Goal: Transaction & Acquisition: Purchase product/service

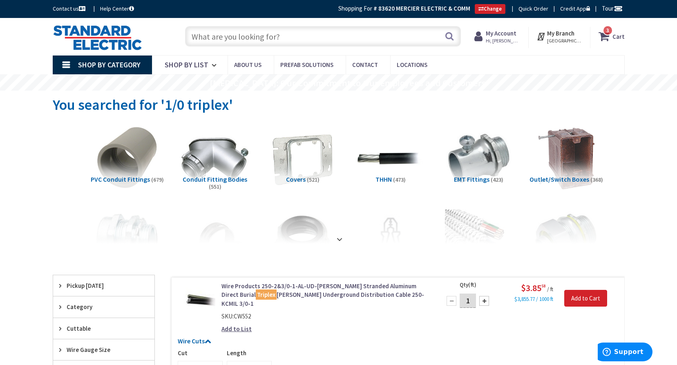
click at [260, 37] on input "text" at bounding box center [323, 36] width 276 height 20
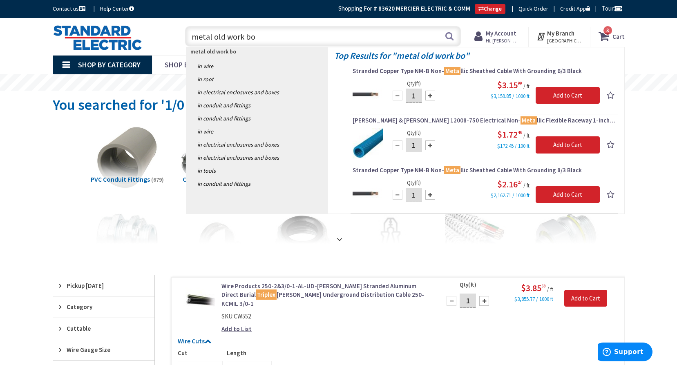
type input "metal old work box"
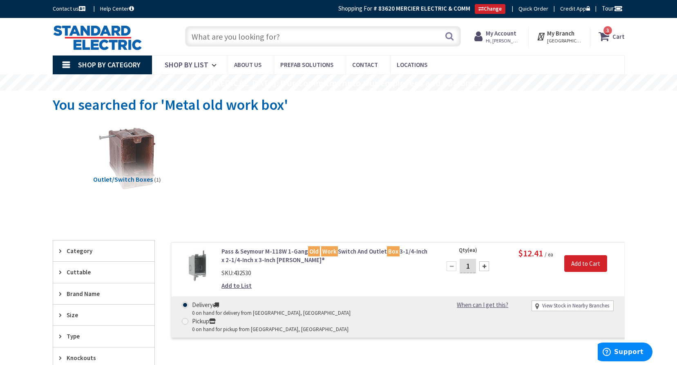
click at [251, 37] on input "text" at bounding box center [323, 36] width 276 height 20
click at [253, 36] on input "text" at bounding box center [323, 36] width 276 height 20
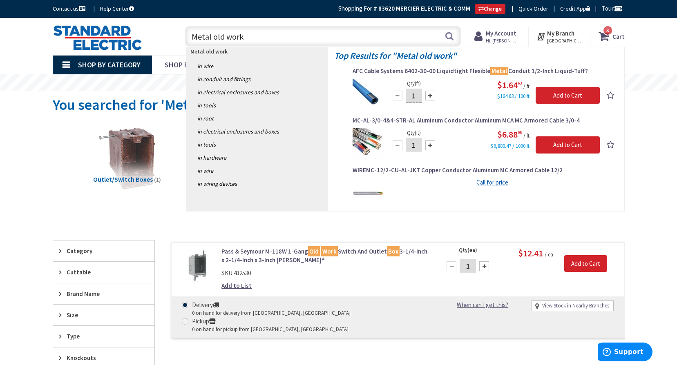
type input "Metal old work"
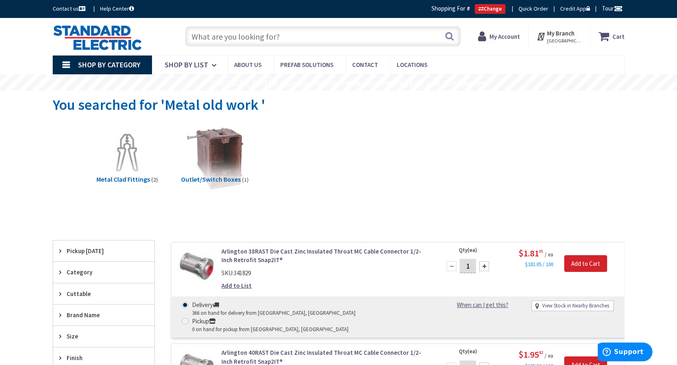
click at [241, 35] on input "text" at bounding box center [323, 36] width 276 height 20
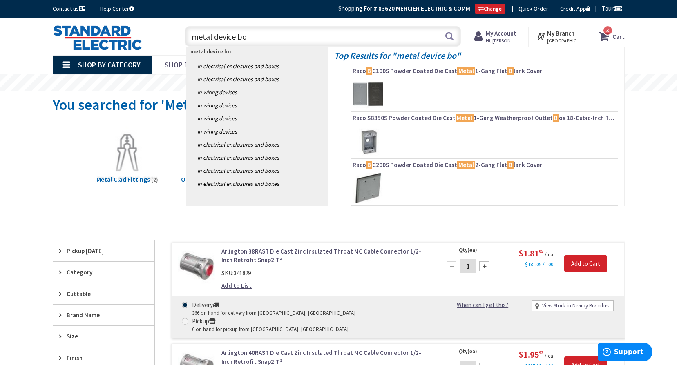
type input "metal device box"
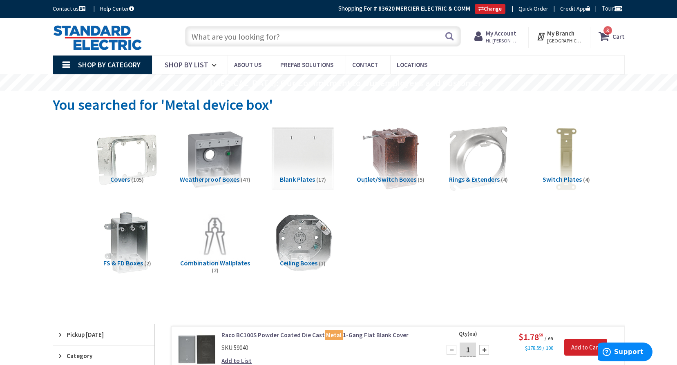
click at [63, 60] on link "Shop By Category" at bounding box center [102, 65] width 99 height 19
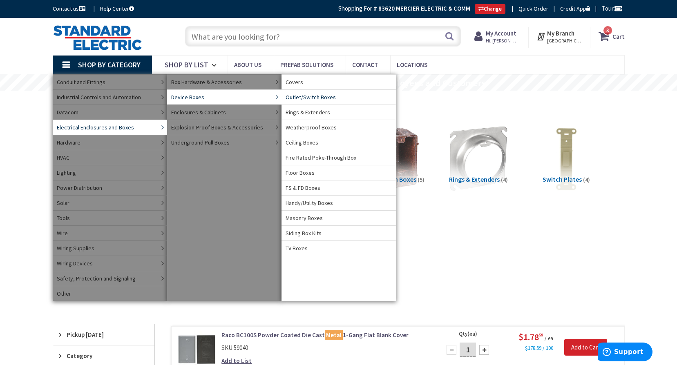
click at [318, 97] on span "Outlet/Switch Boxes" at bounding box center [311, 97] width 50 height 8
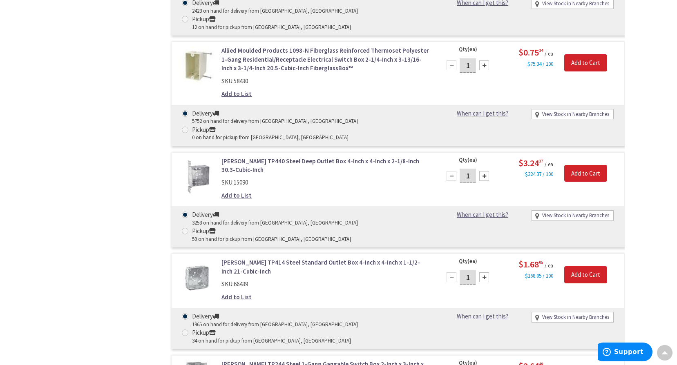
scroll to position [655, 0]
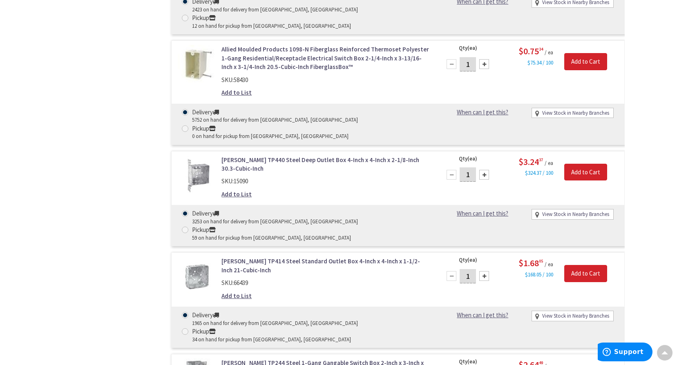
click at [254, 359] on link "[PERSON_NAME] TP244 Steel 1-Gang Gangable Switch Box 2-Inch x 3-Inch x 3-1/2-In…" at bounding box center [325, 368] width 208 height 18
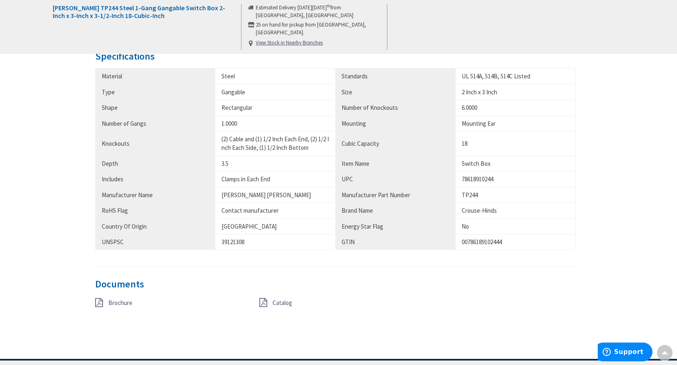
scroll to position [449, 0]
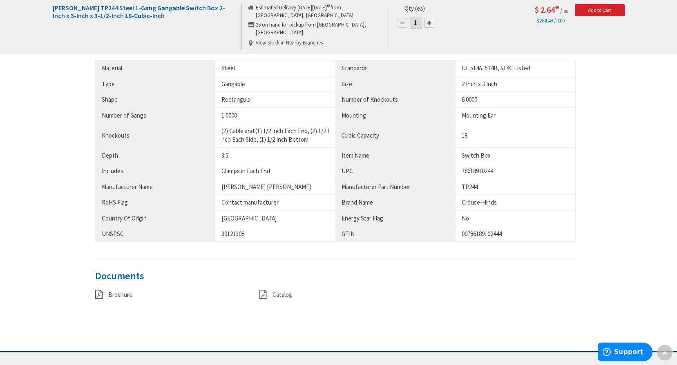
click at [110, 295] on span "Brochure" at bounding box center [120, 295] width 24 height 8
